Goal: Task Accomplishment & Management: Complete application form

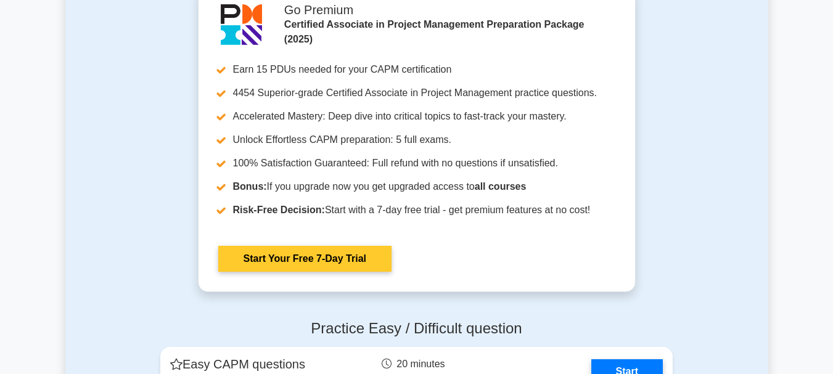
scroll to position [2837, 0]
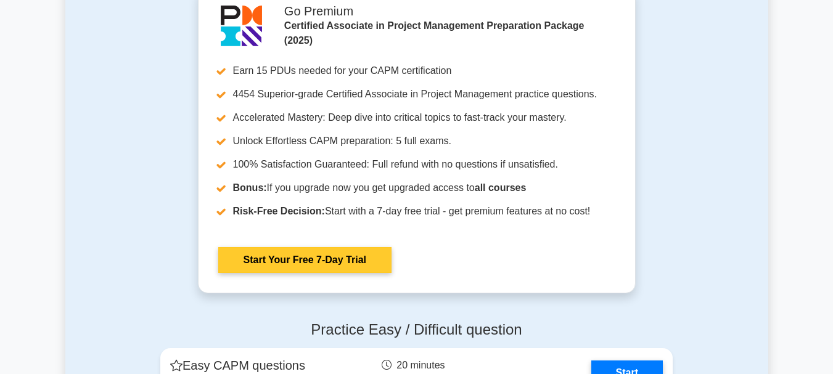
click at [343, 255] on link "Start Your Free 7-Day Trial" at bounding box center [304, 260] width 173 height 26
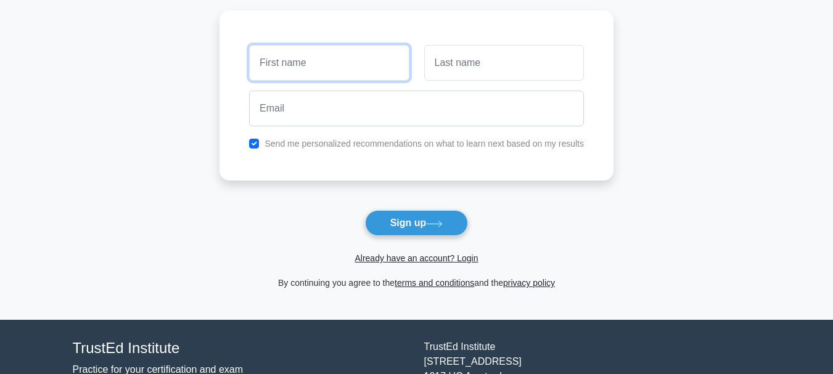
scroll to position [46, 0]
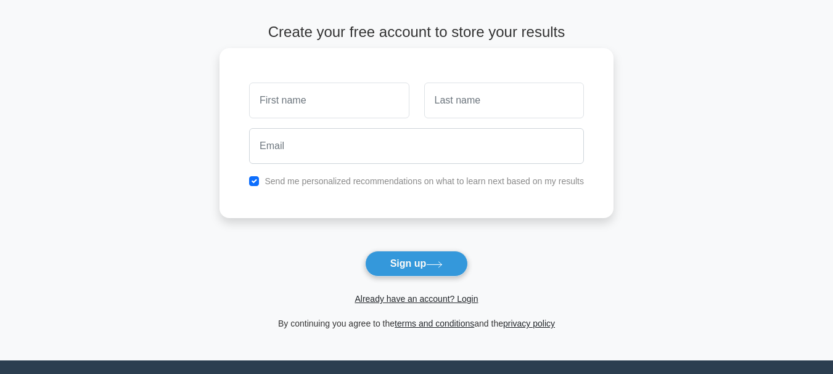
click at [367, 78] on div at bounding box center [329, 101] width 175 height 46
drag, startPoint x: 372, startPoint y: 98, endPoint x: 378, endPoint y: 105, distance: 9.6
click at [372, 98] on input "text" at bounding box center [329, 101] width 160 height 36
type input "Paige"
click at [455, 113] on input "text" at bounding box center [504, 101] width 160 height 36
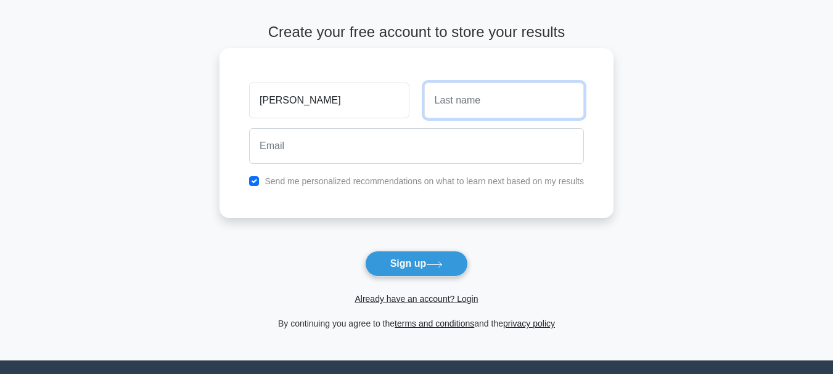
type input "Wanliss"
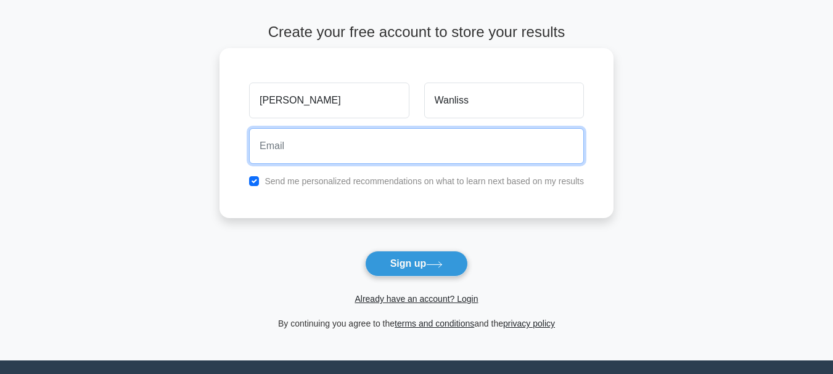
click at [352, 159] on input "email" at bounding box center [416, 146] width 335 height 36
type input "[EMAIL_ADDRESS][DOMAIN_NAME]"
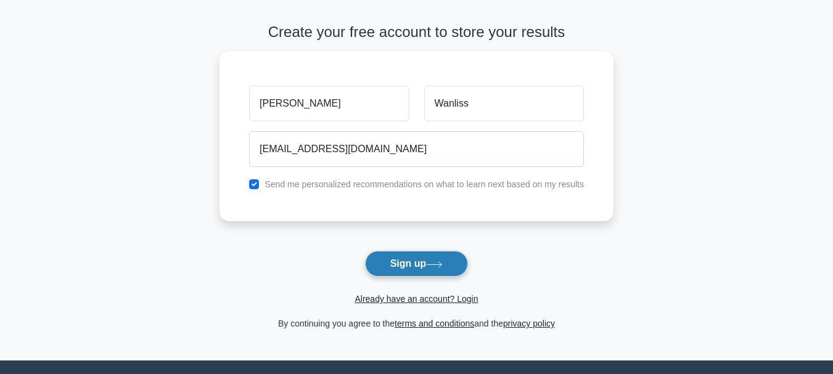
click at [414, 271] on button "Sign up" at bounding box center [417, 264] width 104 height 26
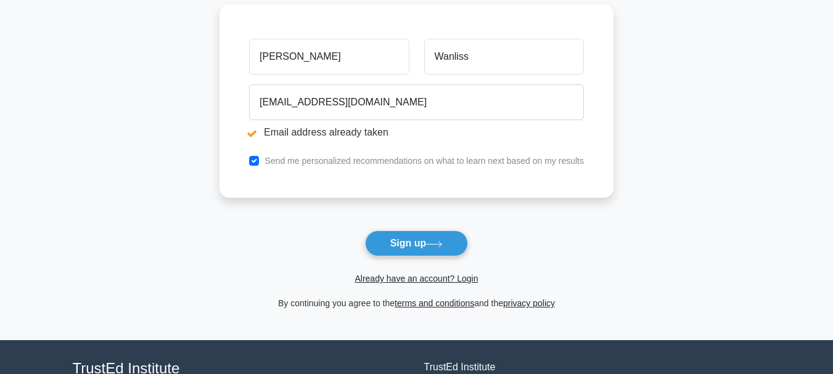
scroll to position [238, 0]
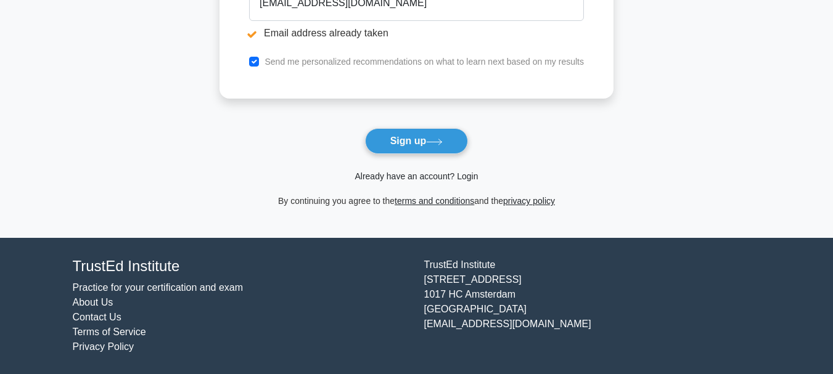
click at [440, 178] on link "Already have an account? Login" at bounding box center [416, 176] width 123 height 10
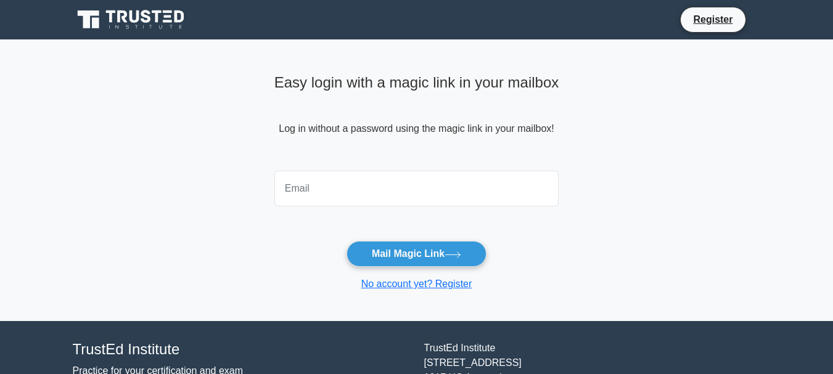
click at [363, 204] on input "email" at bounding box center [416, 189] width 285 height 36
click at [371, 196] on input "smendezjm@gmail.com" at bounding box center [416, 189] width 285 height 36
type input "paigewanliss@gmail.com"
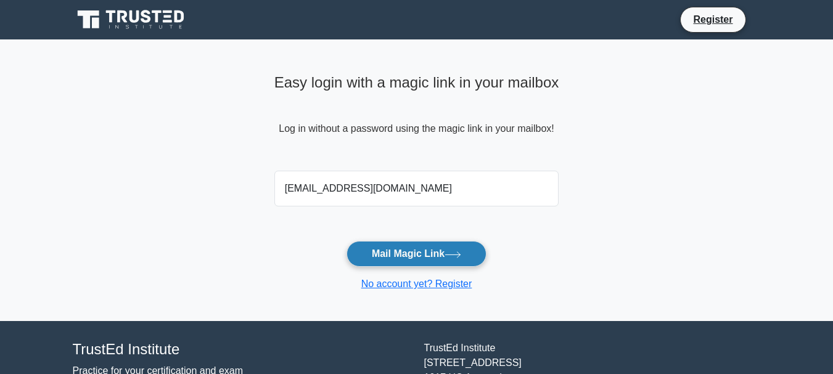
click at [414, 247] on button "Mail Magic Link" at bounding box center [417, 254] width 140 height 26
click at [408, 255] on button "Mail Magic Link" at bounding box center [417, 254] width 140 height 26
click at [423, 284] on link "No account yet? Register" at bounding box center [416, 284] width 111 height 10
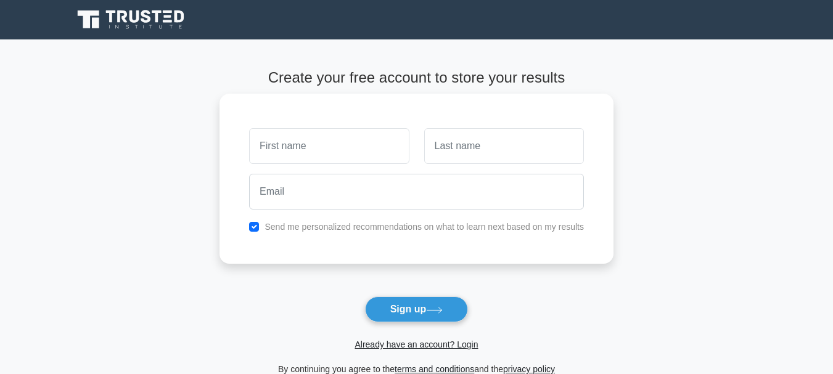
click at [335, 123] on div "Send me personalized recommendations on what to learn next based on my results" at bounding box center [417, 179] width 394 height 170
click at [336, 138] on input "text" at bounding box center [329, 146] width 160 height 36
type input "Paige"
click at [450, 167] on div at bounding box center [504, 146] width 175 height 46
click at [464, 149] on input "text" at bounding box center [504, 146] width 160 height 36
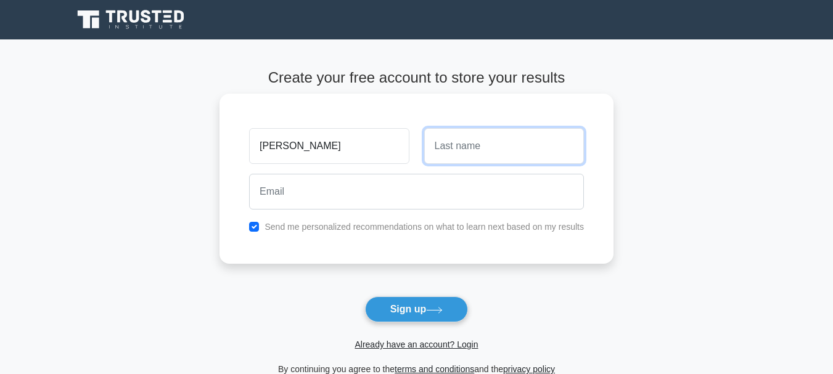
type input "Wanliss"
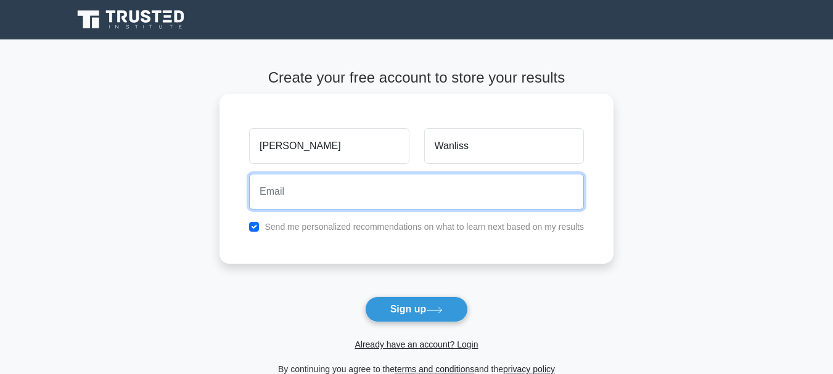
click at [408, 202] on input "email" at bounding box center [416, 192] width 335 height 36
type input "paigewanliss@gmail.com"
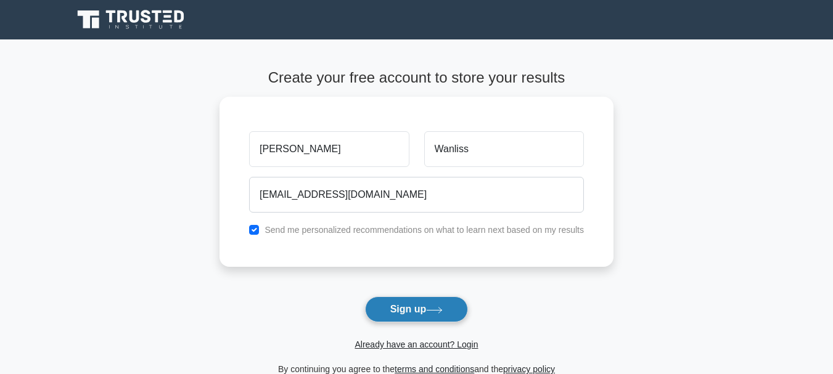
click at [407, 323] on button "Sign up" at bounding box center [417, 310] width 104 height 26
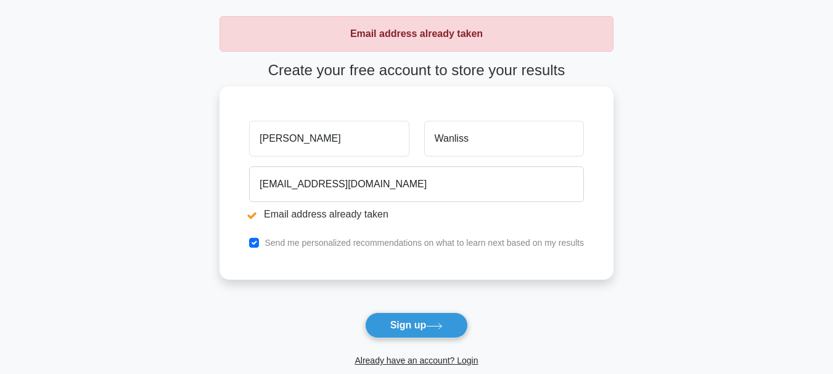
scroll to position [123, 0]
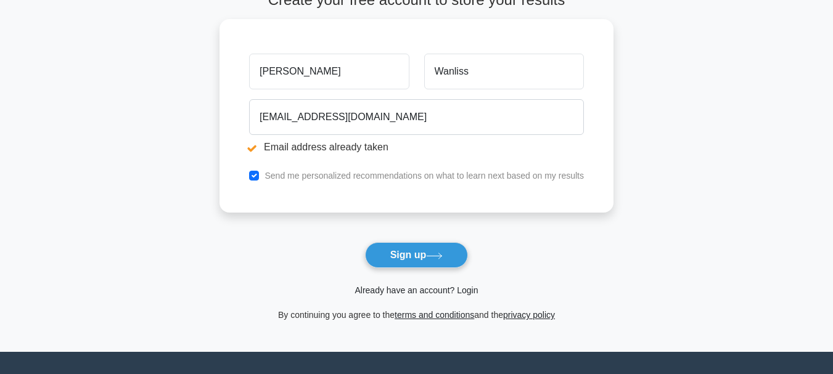
click at [427, 294] on link "Already have an account? Login" at bounding box center [416, 291] width 123 height 10
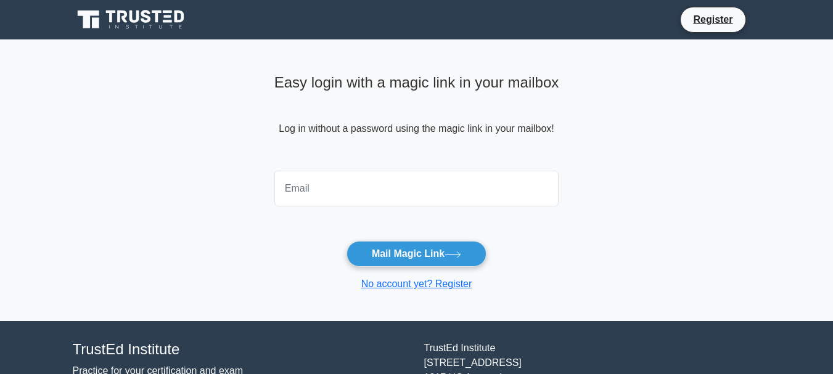
click at [349, 183] on input "email" at bounding box center [416, 189] width 285 height 36
type input "[EMAIL_ADDRESS][DOMAIN_NAME]"
click at [147, 23] on icon at bounding box center [132, 19] width 118 height 23
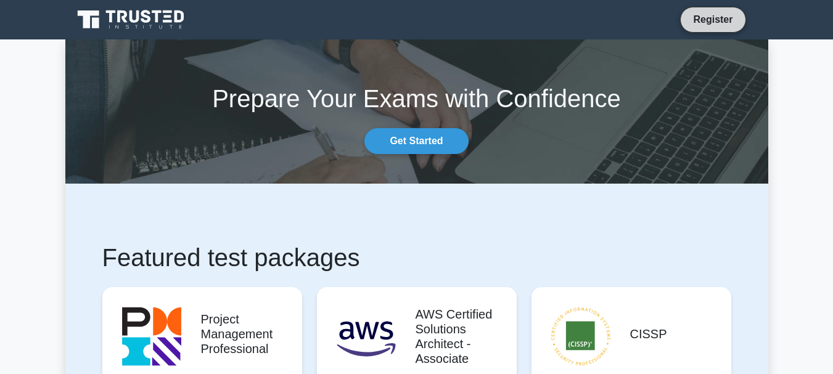
click at [714, 24] on link "Register" at bounding box center [713, 19] width 54 height 15
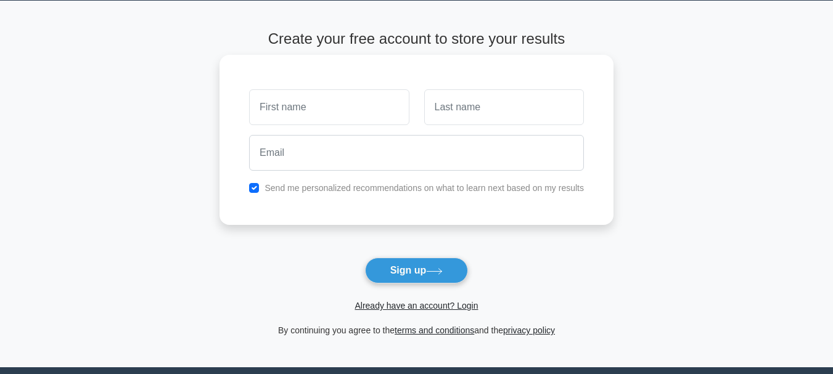
scroll to position [123, 0]
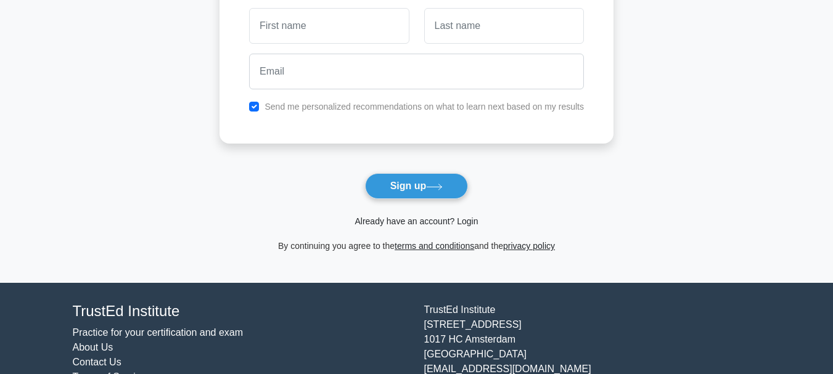
click at [466, 223] on link "Already have an account? Login" at bounding box center [416, 221] width 123 height 10
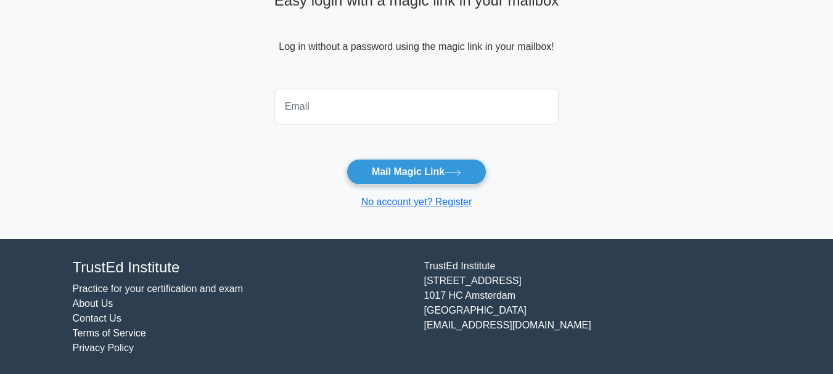
scroll to position [83, 0]
